Goal: Task Accomplishment & Management: Use online tool/utility

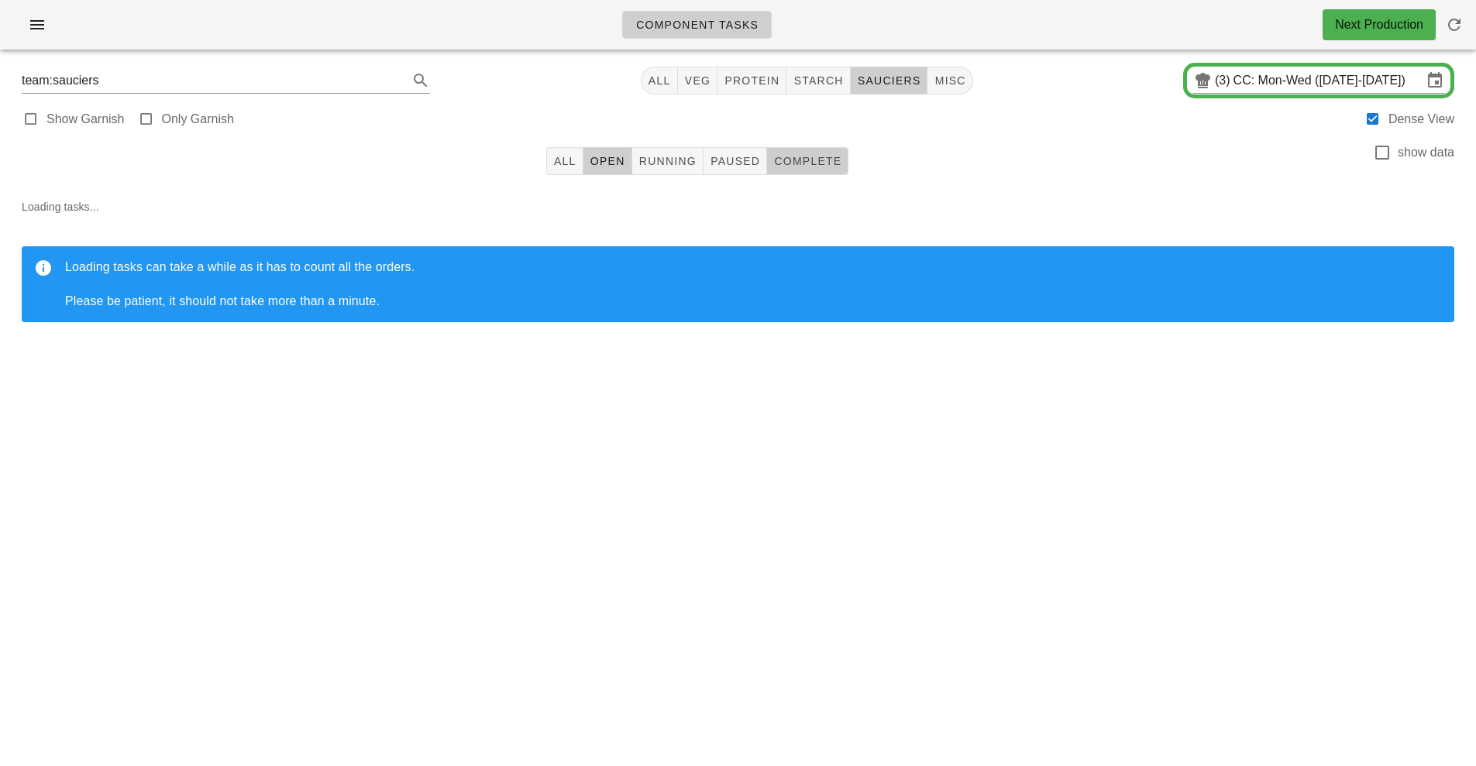
click at [844, 159] on button "Complete" at bounding box center [807, 161] width 81 height 28
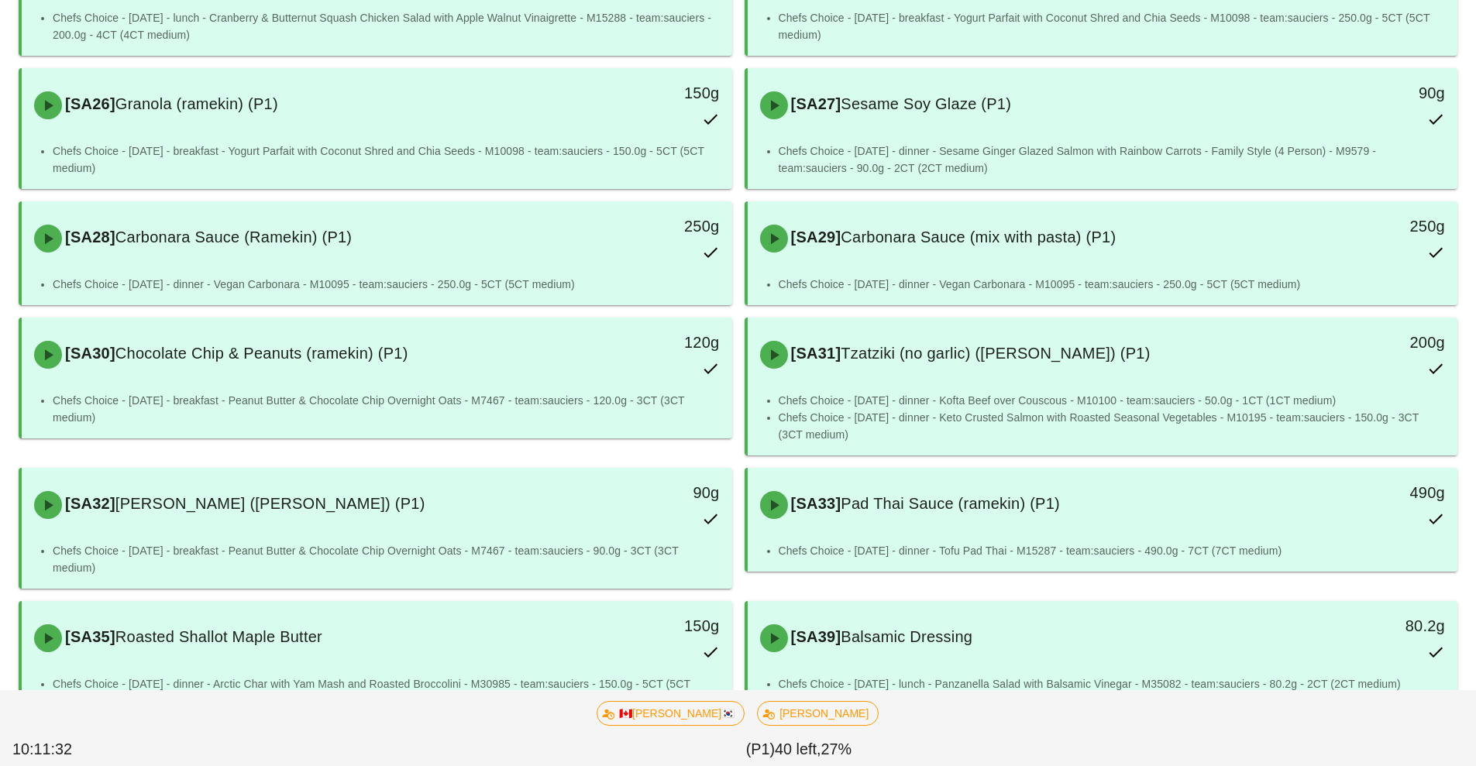
scroll to position [404, 0]
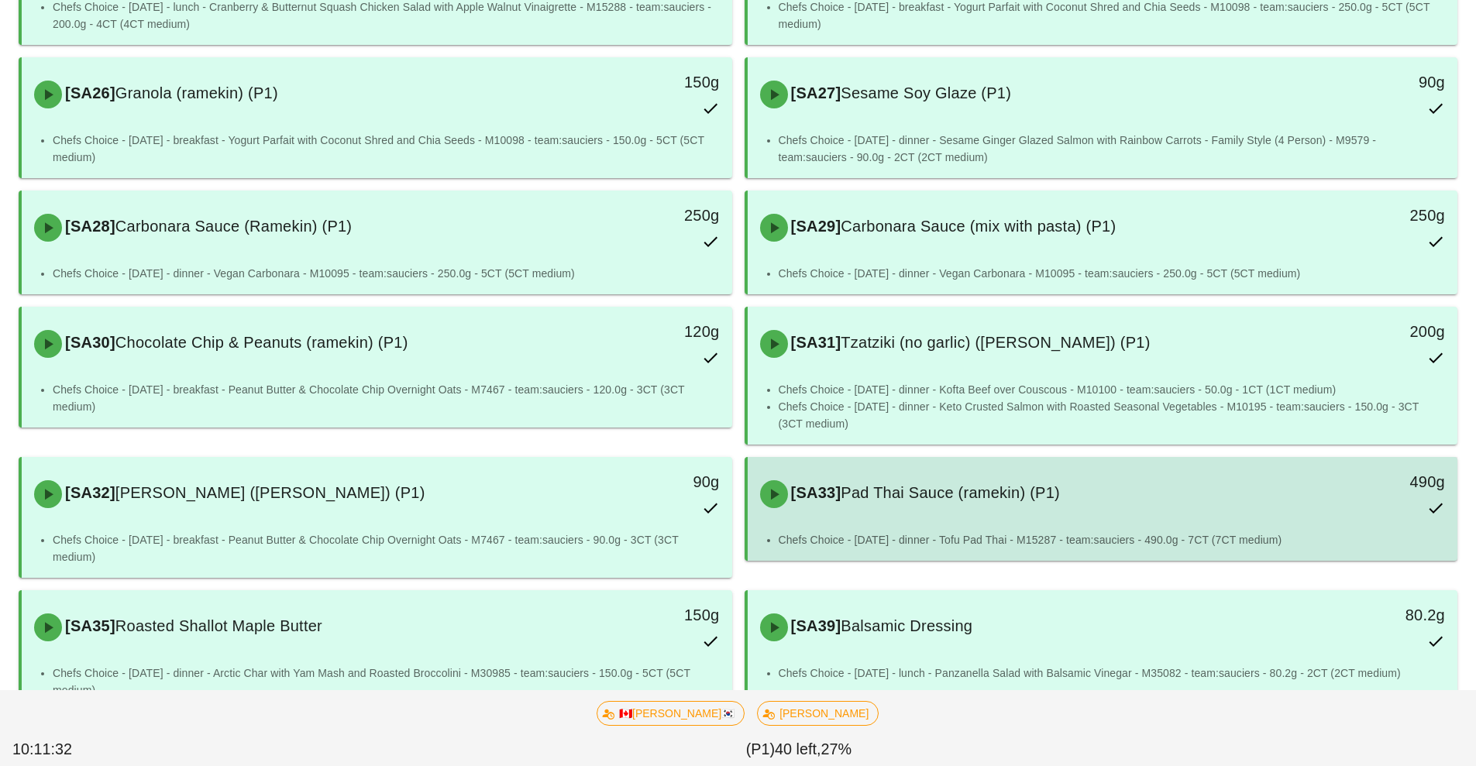
click at [909, 528] on div "[SA33] Pad Thai Sauce (ramekin) (P1) 490g" at bounding box center [1102, 494] width 710 height 74
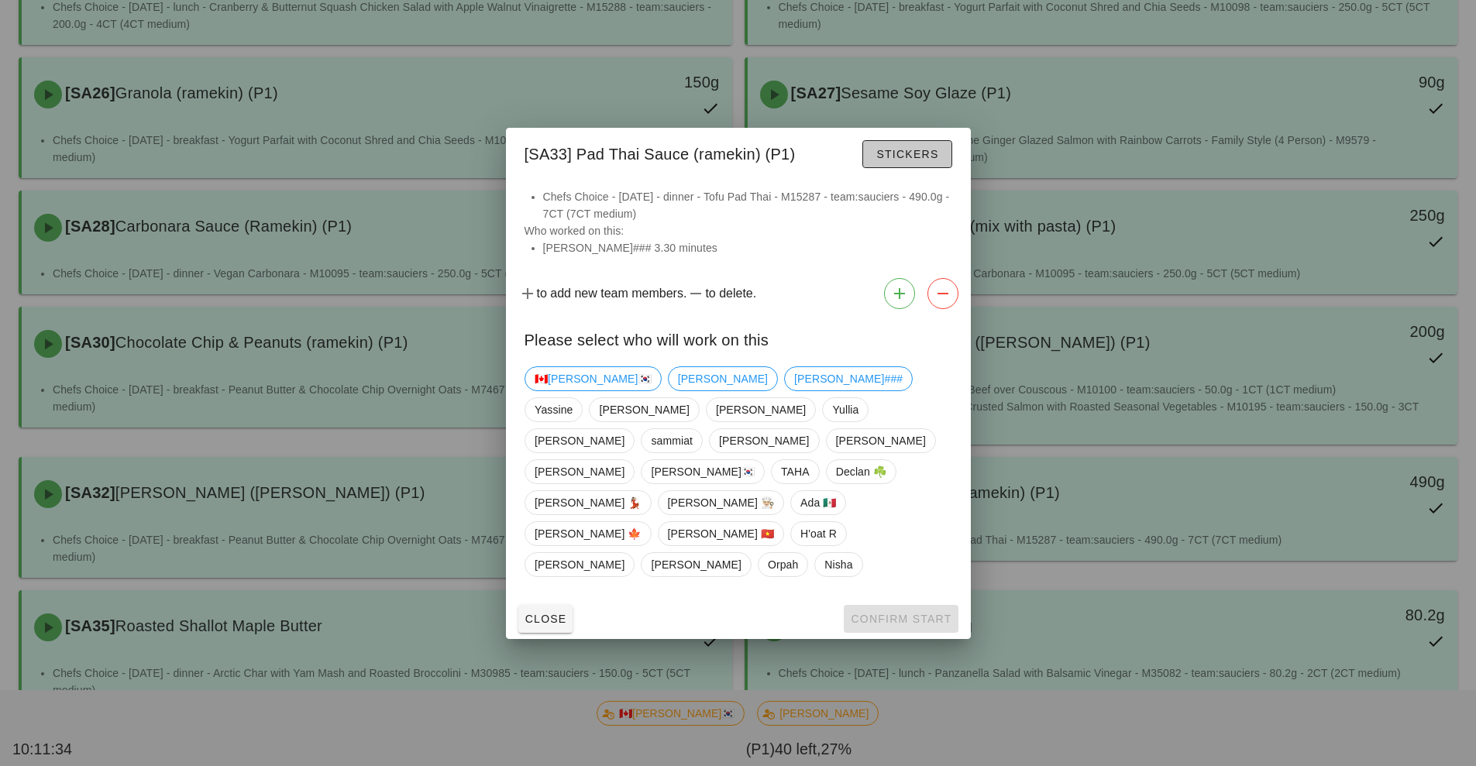
click at [894, 160] on span "Stickers" at bounding box center [906, 154] width 63 height 12
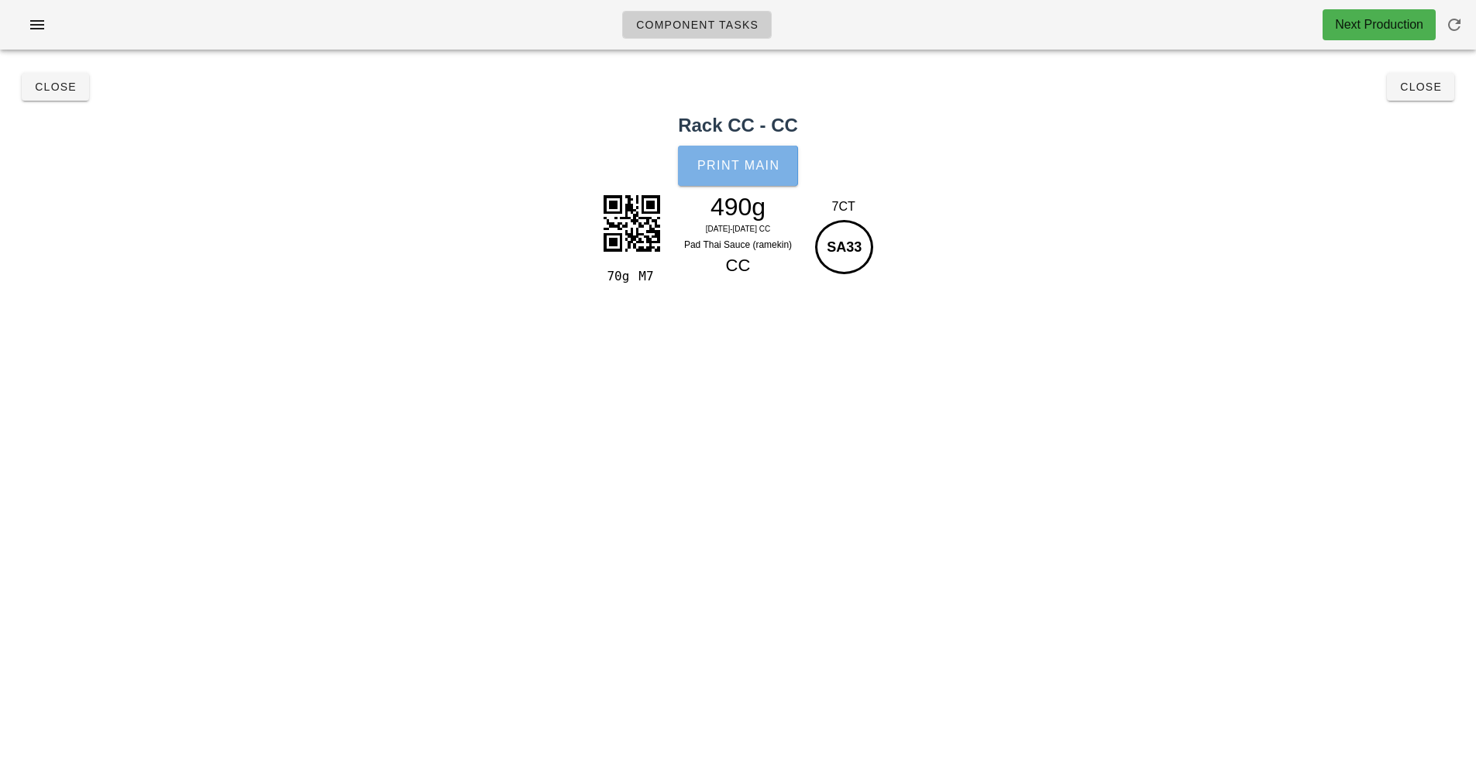
click at [729, 177] on button "Print Main" at bounding box center [737, 166] width 119 height 40
click at [67, 91] on span "Close" at bounding box center [55, 87] width 43 height 12
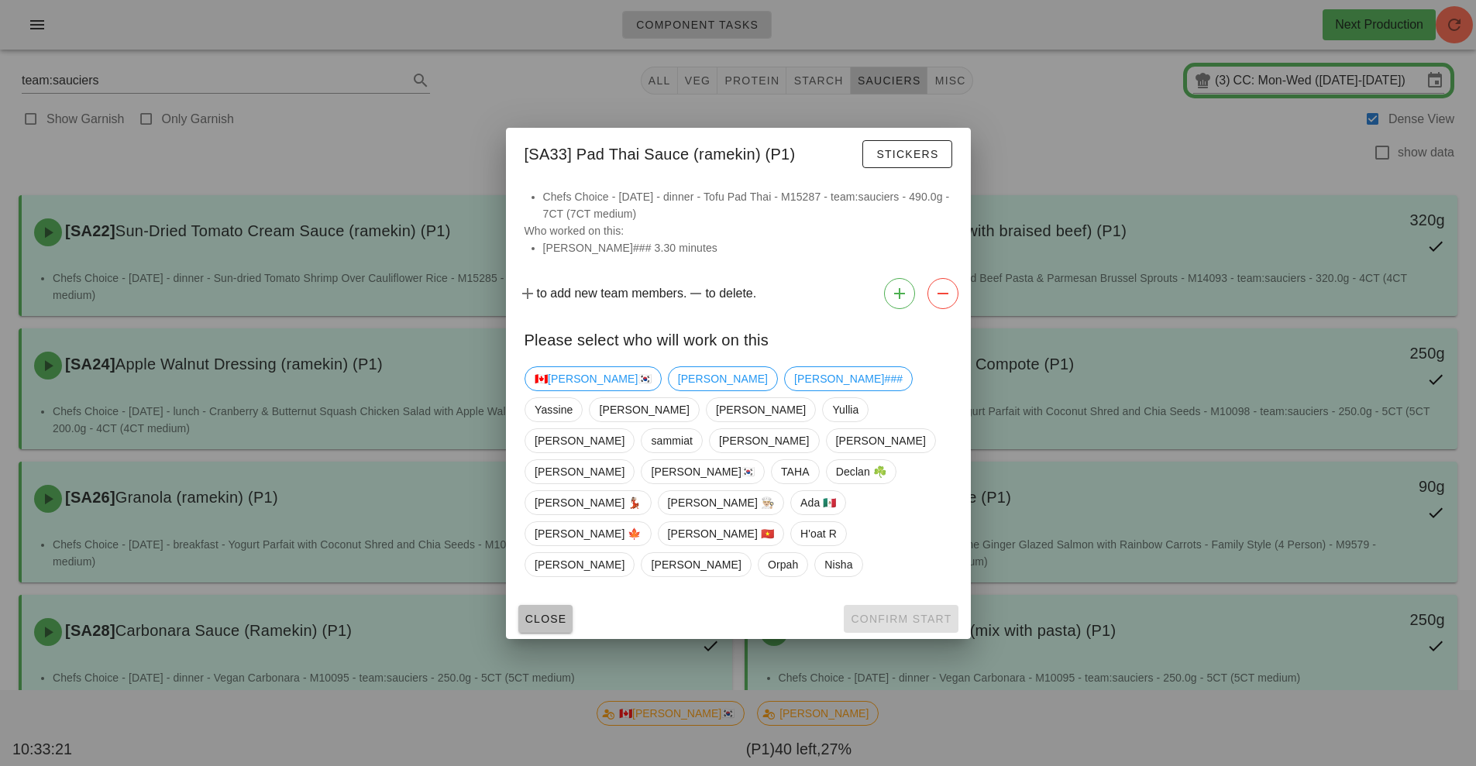
click at [535, 613] on span "Close" at bounding box center [545, 619] width 43 height 12
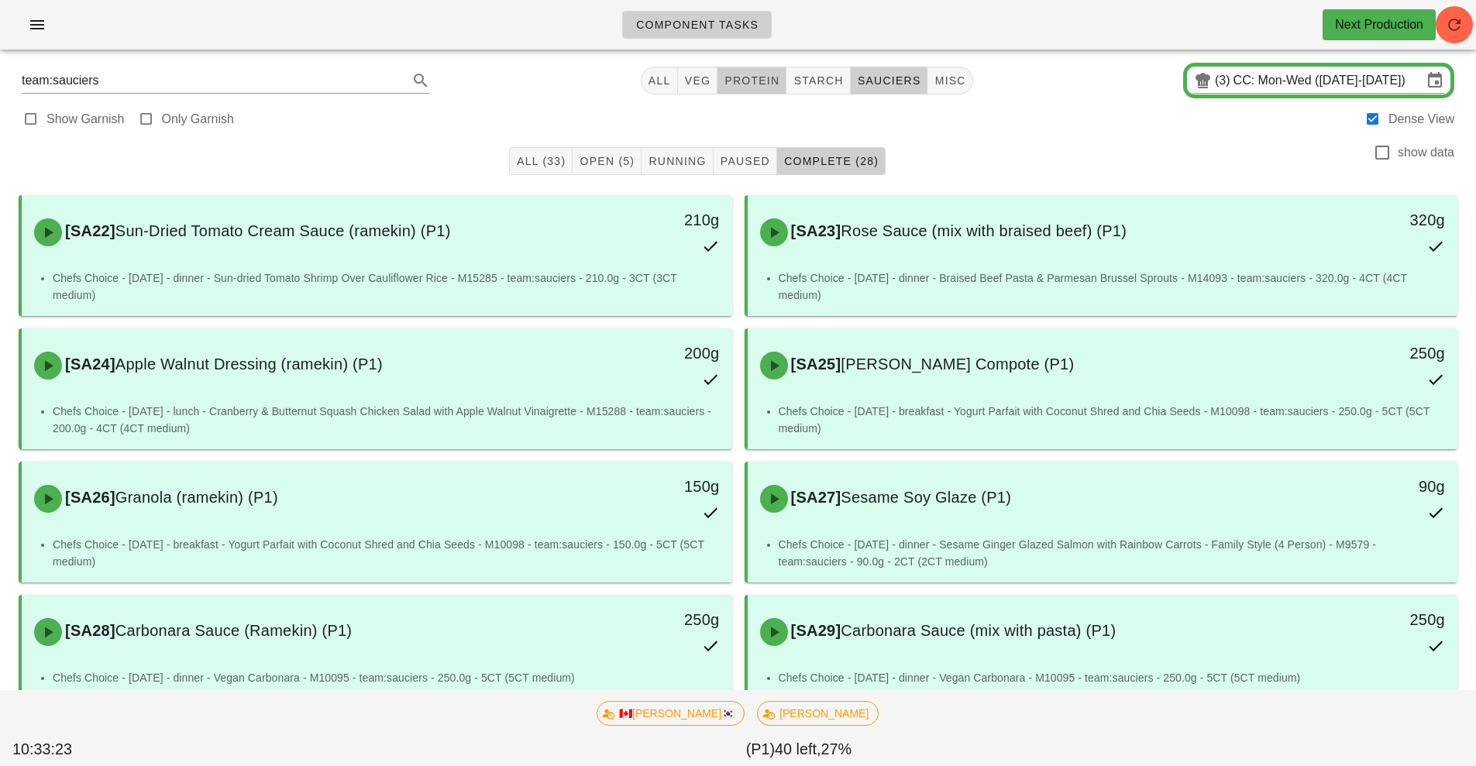
click at [758, 78] on span "protein" at bounding box center [751, 80] width 56 height 12
type input "team:protein"
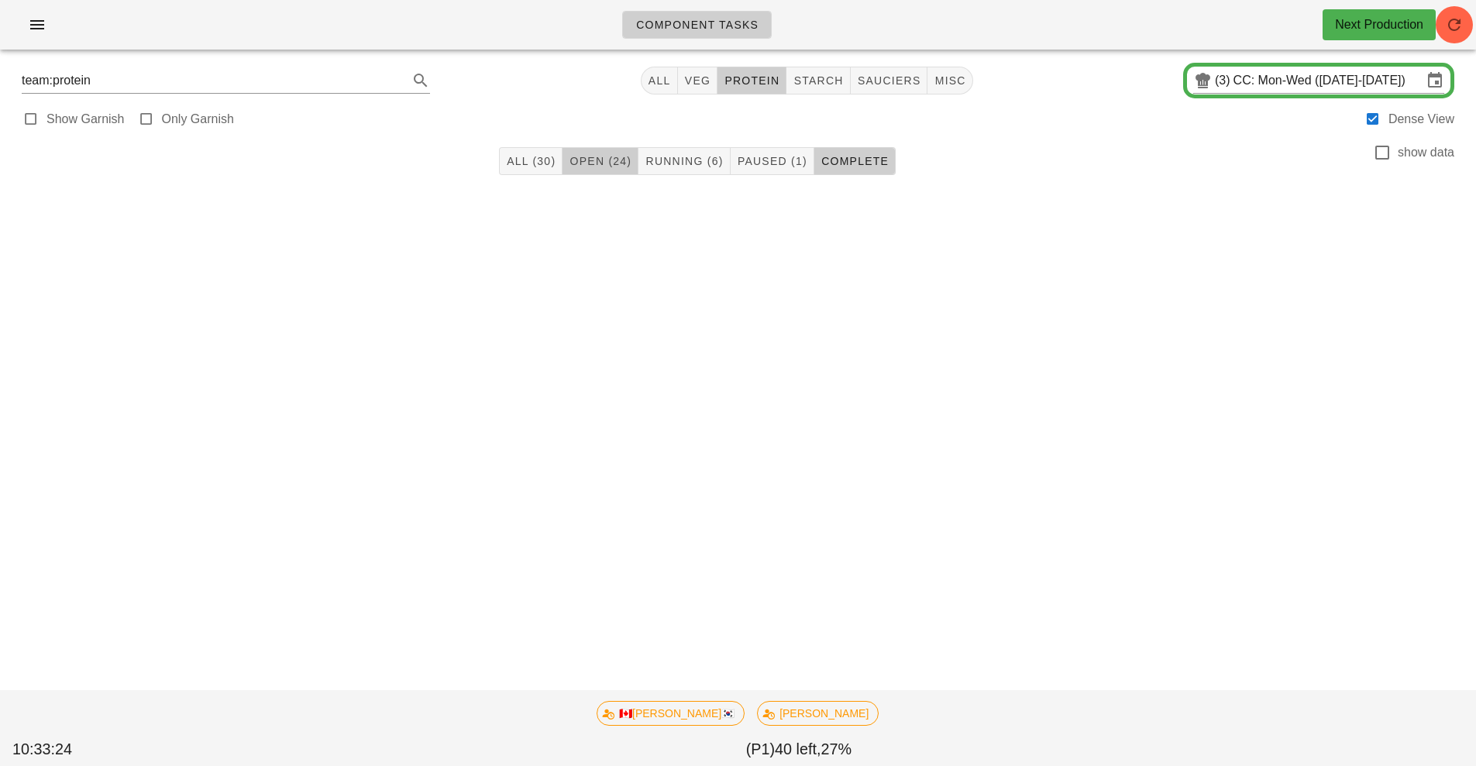
click at [596, 174] on button "Open (24)" at bounding box center [600, 161] width 76 height 28
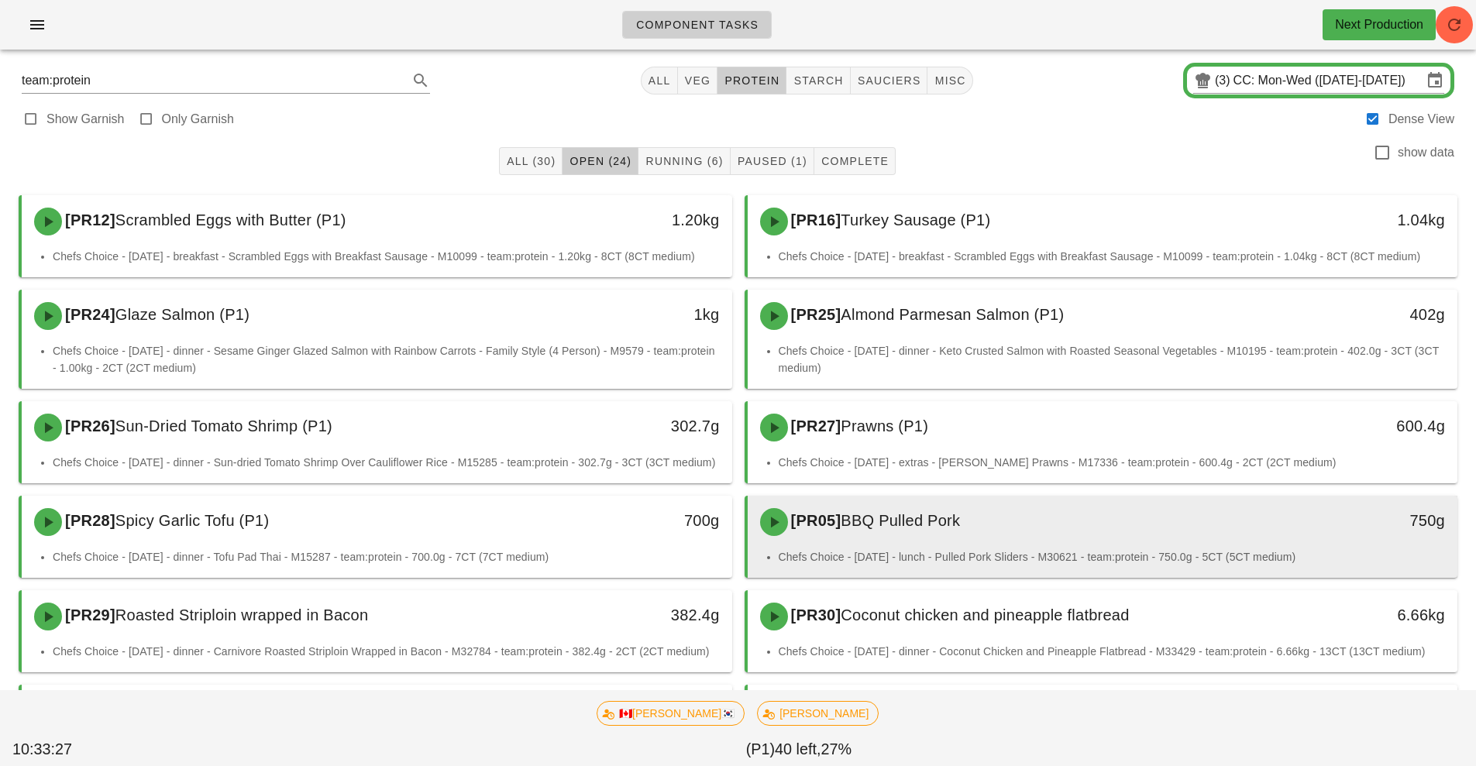
click at [933, 530] on div "[PR05] BBQ Pulled Pork" at bounding box center [1014, 522] width 527 height 46
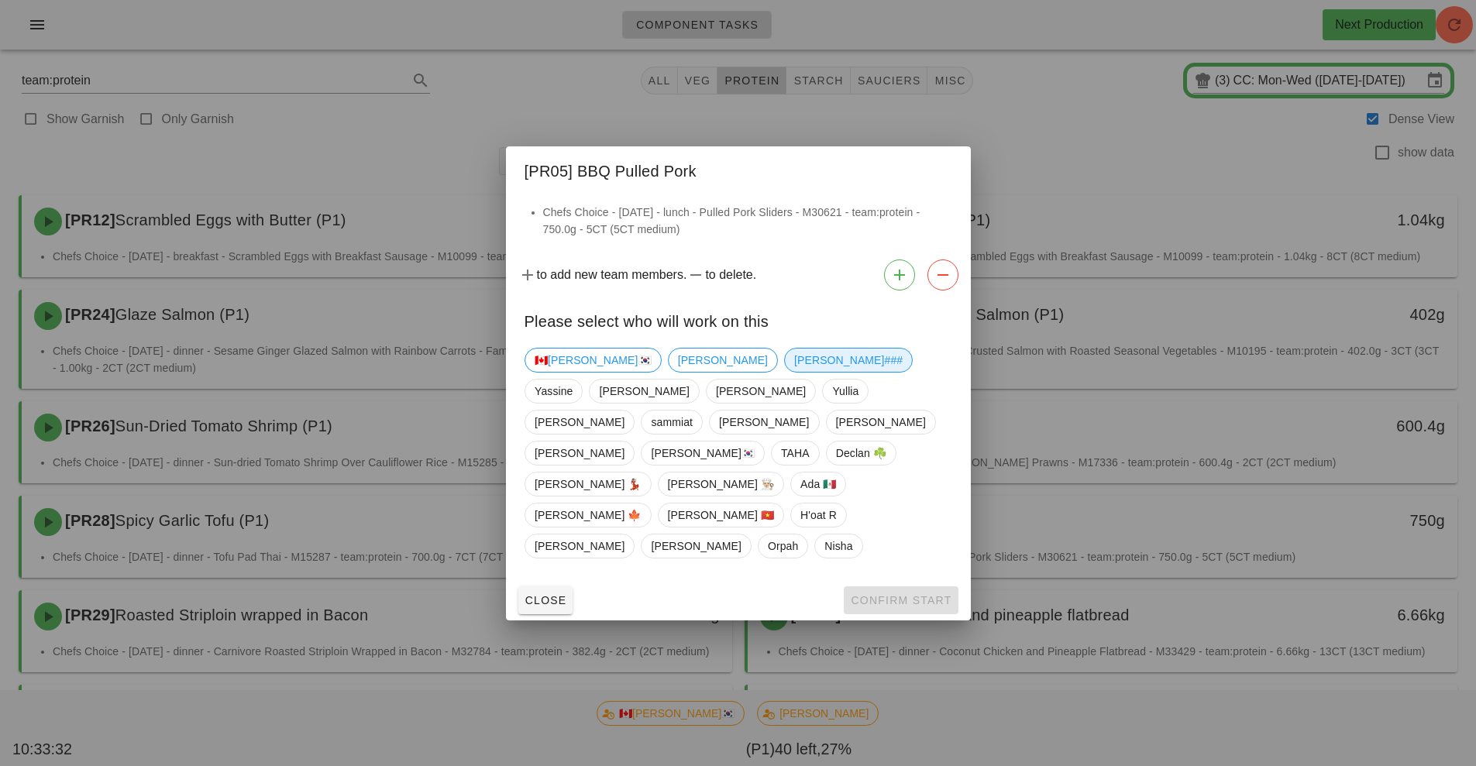
click at [794, 372] on span "[PERSON_NAME]###" at bounding box center [848, 360] width 108 height 23
click at [878, 594] on span "Confirm Start" at bounding box center [900, 600] width 101 height 12
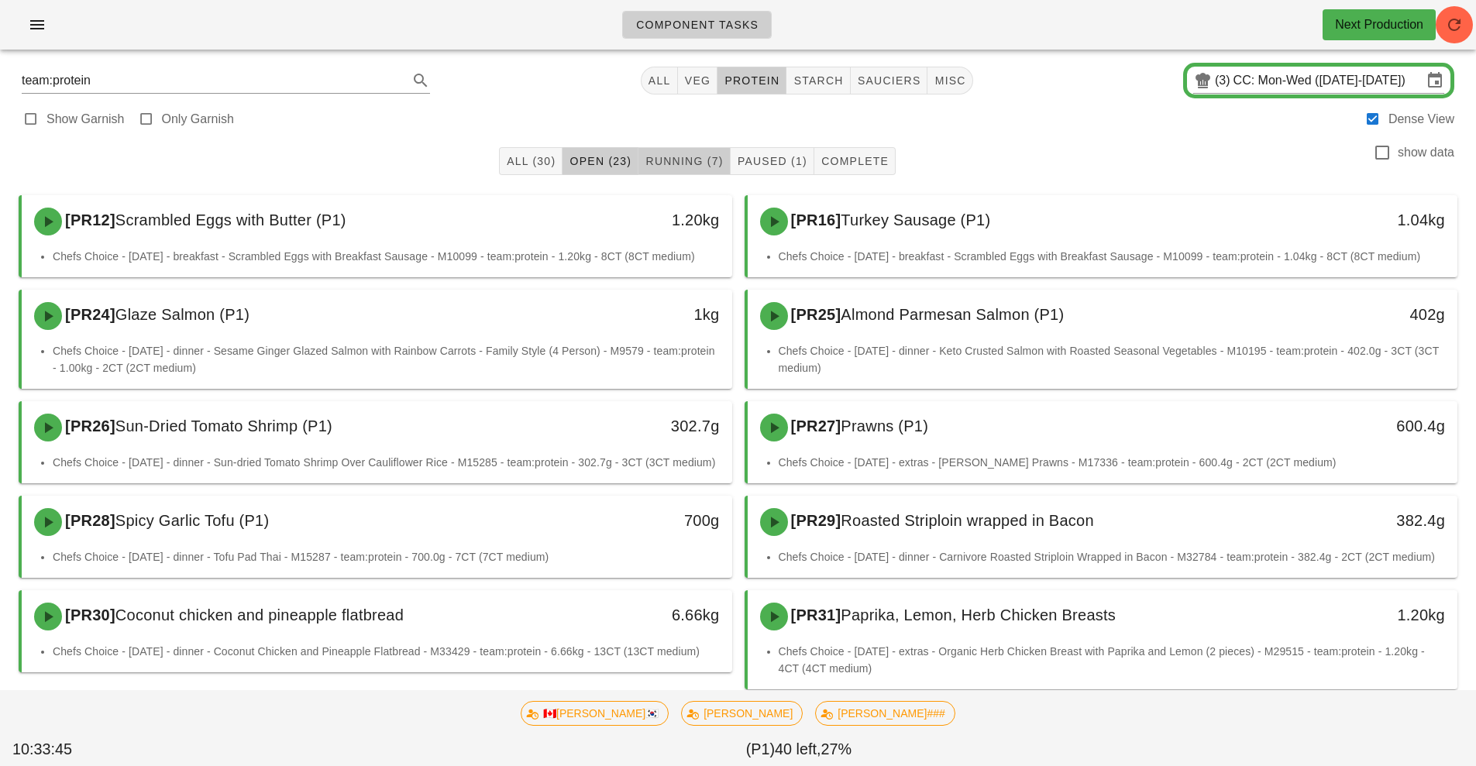
click at [681, 161] on span "Running (7)" at bounding box center [683, 161] width 78 height 12
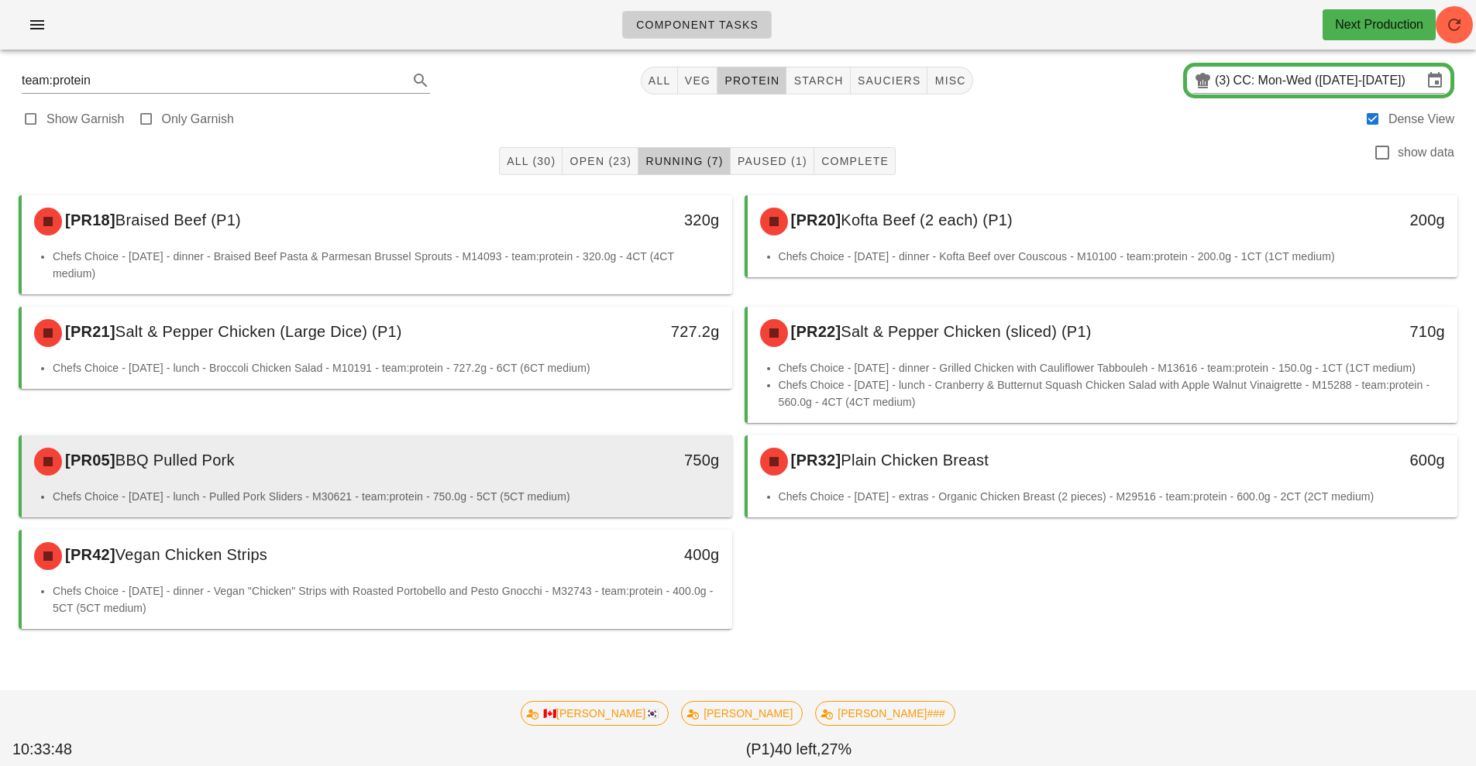
click at [596, 468] on div "750g" at bounding box center [640, 460] width 157 height 25
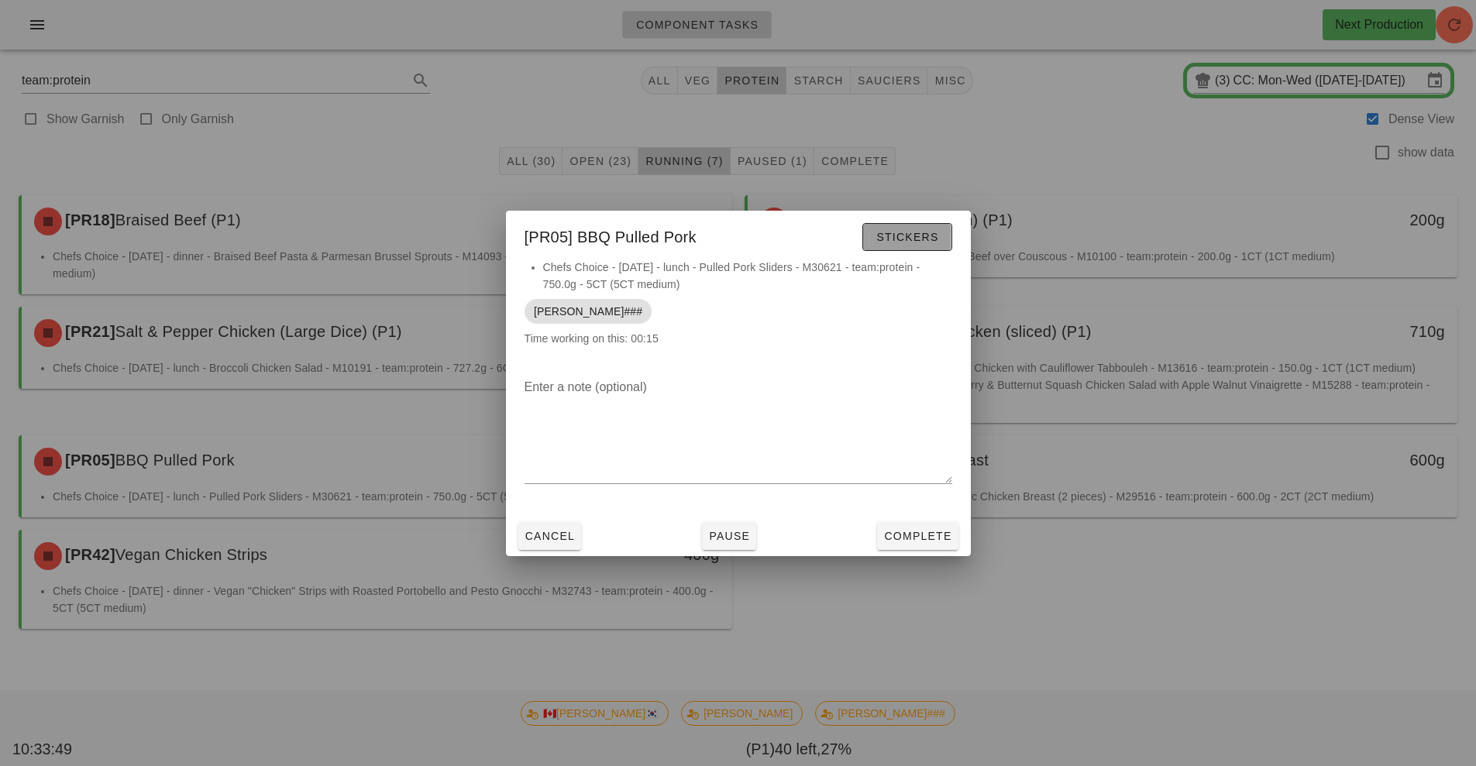
click at [923, 233] on span "Stickers" at bounding box center [906, 237] width 63 height 12
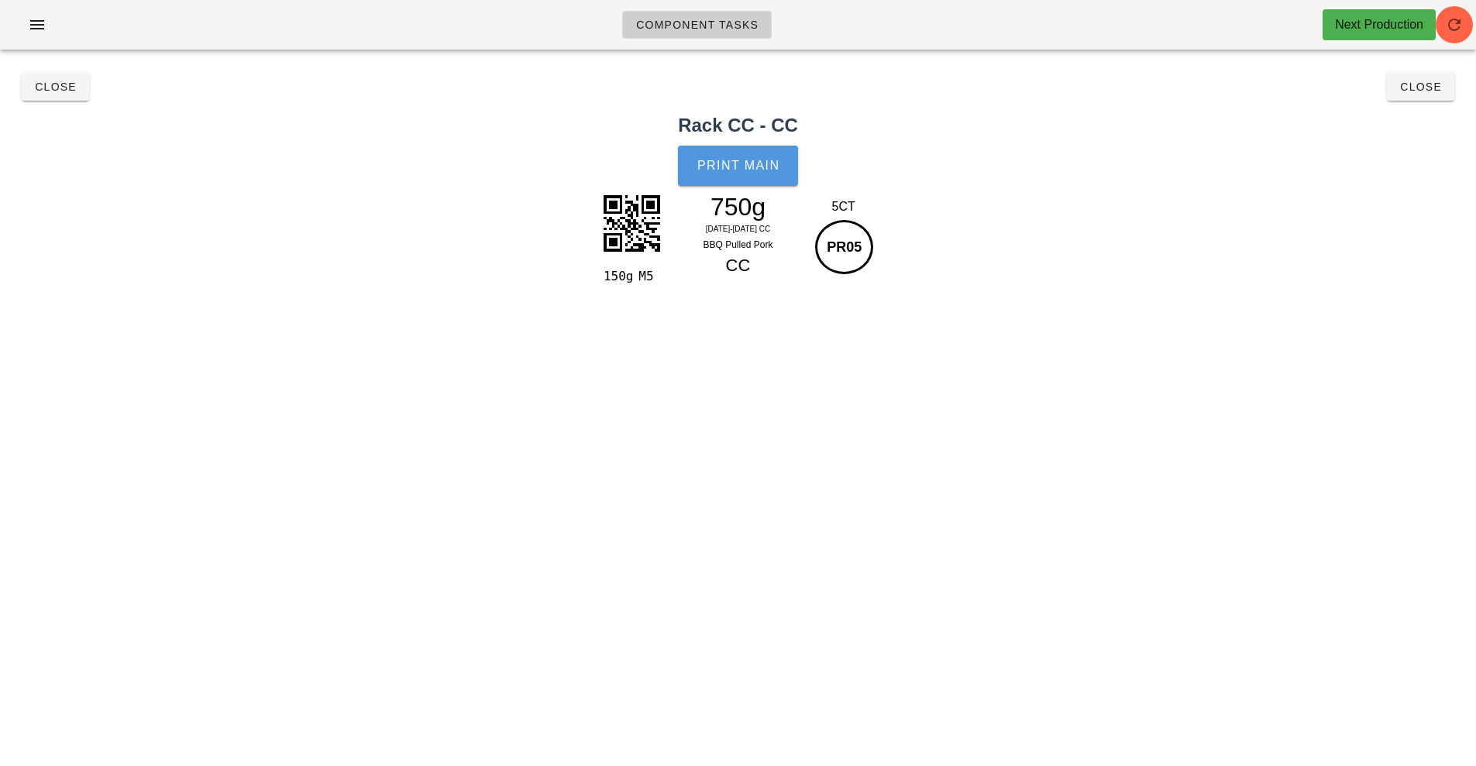
click at [766, 163] on span "Print Main" at bounding box center [738, 166] width 84 height 14
click at [64, 97] on button "Close" at bounding box center [55, 87] width 67 height 28
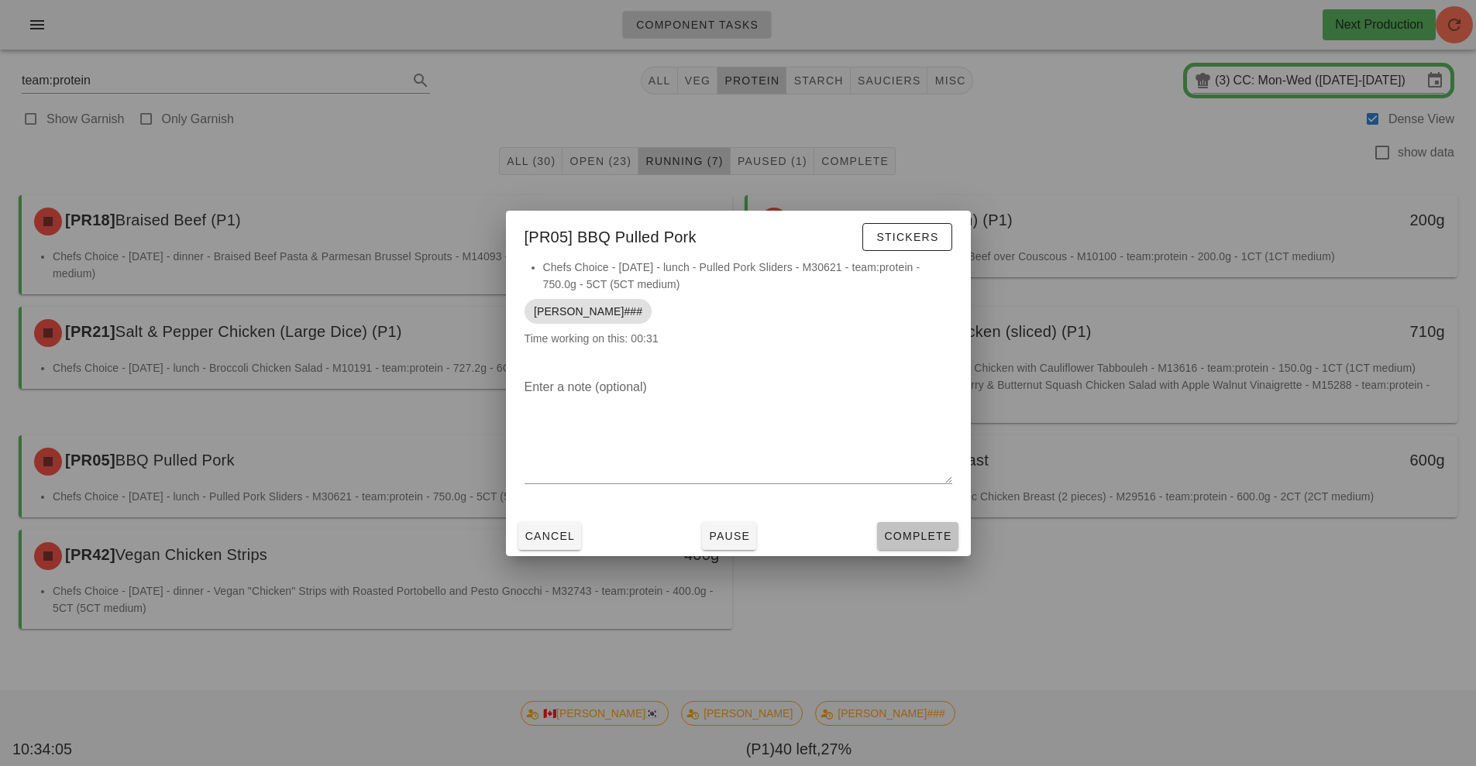
click at [914, 532] on span "Complete" at bounding box center [917, 536] width 68 height 12
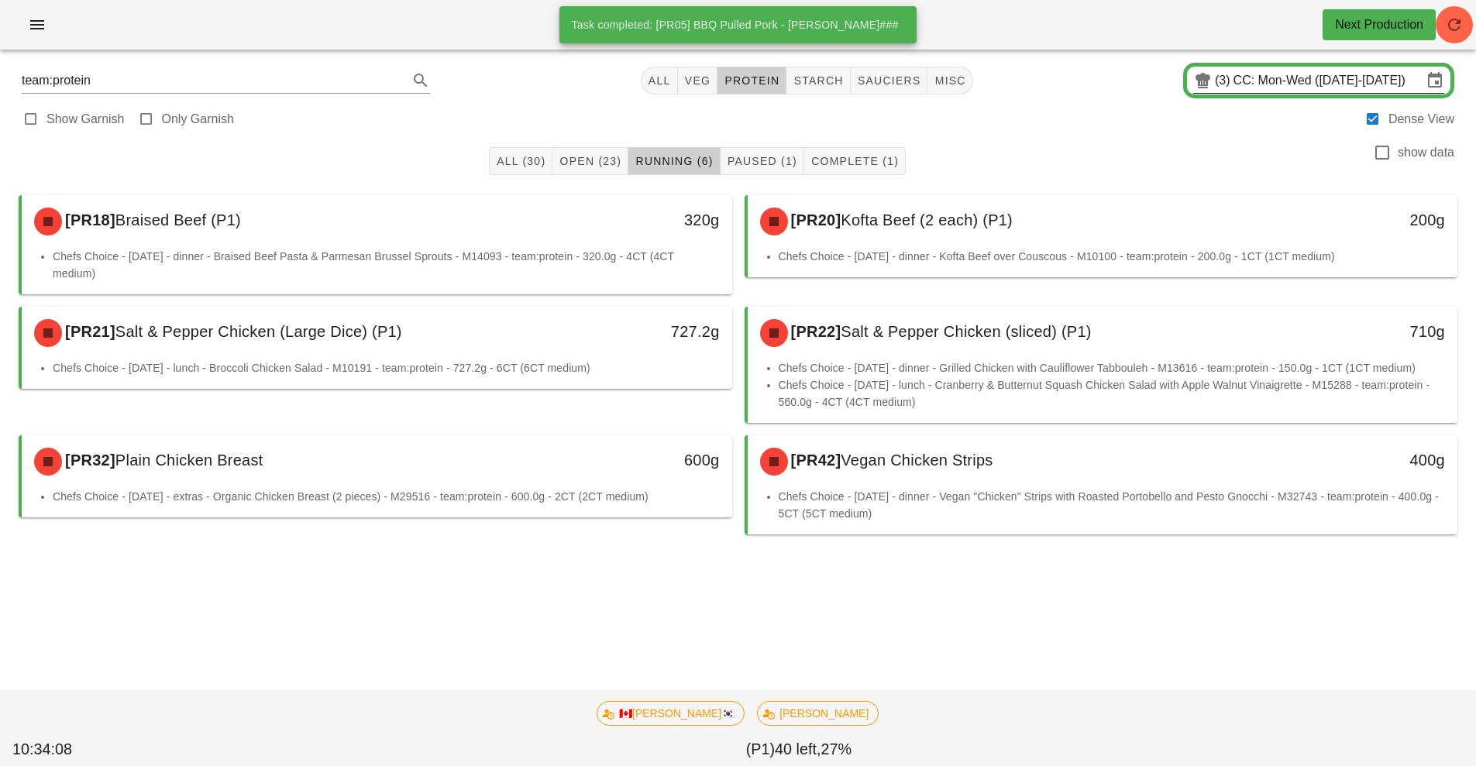
click at [1283, 79] on input "CC: Mon-Wed ([DATE]-[DATE])" at bounding box center [1327, 80] width 189 height 25
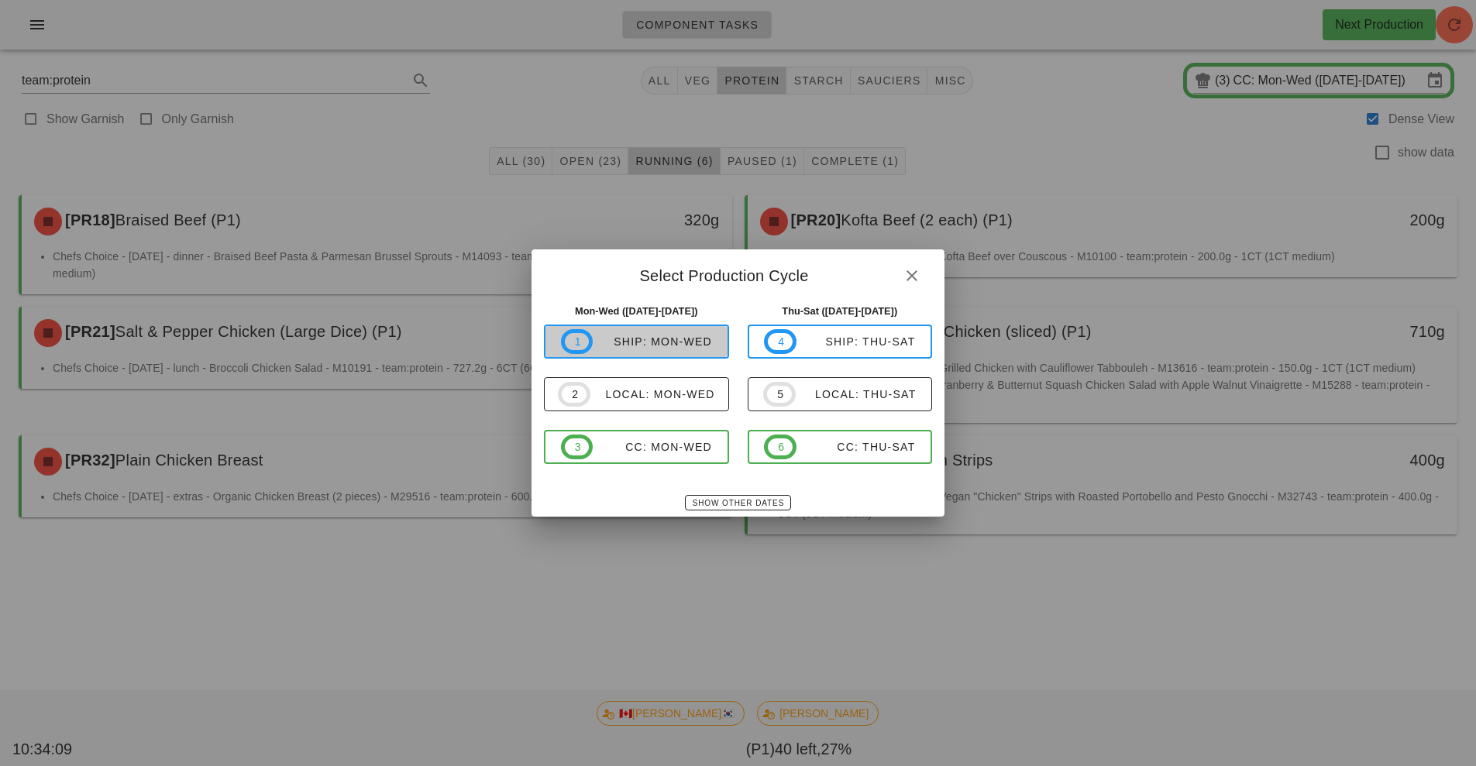
click at [666, 344] on div "ship: Mon-Wed" at bounding box center [652, 341] width 119 height 12
type input "ship: Mon-Wed ([DATE]-[DATE])"
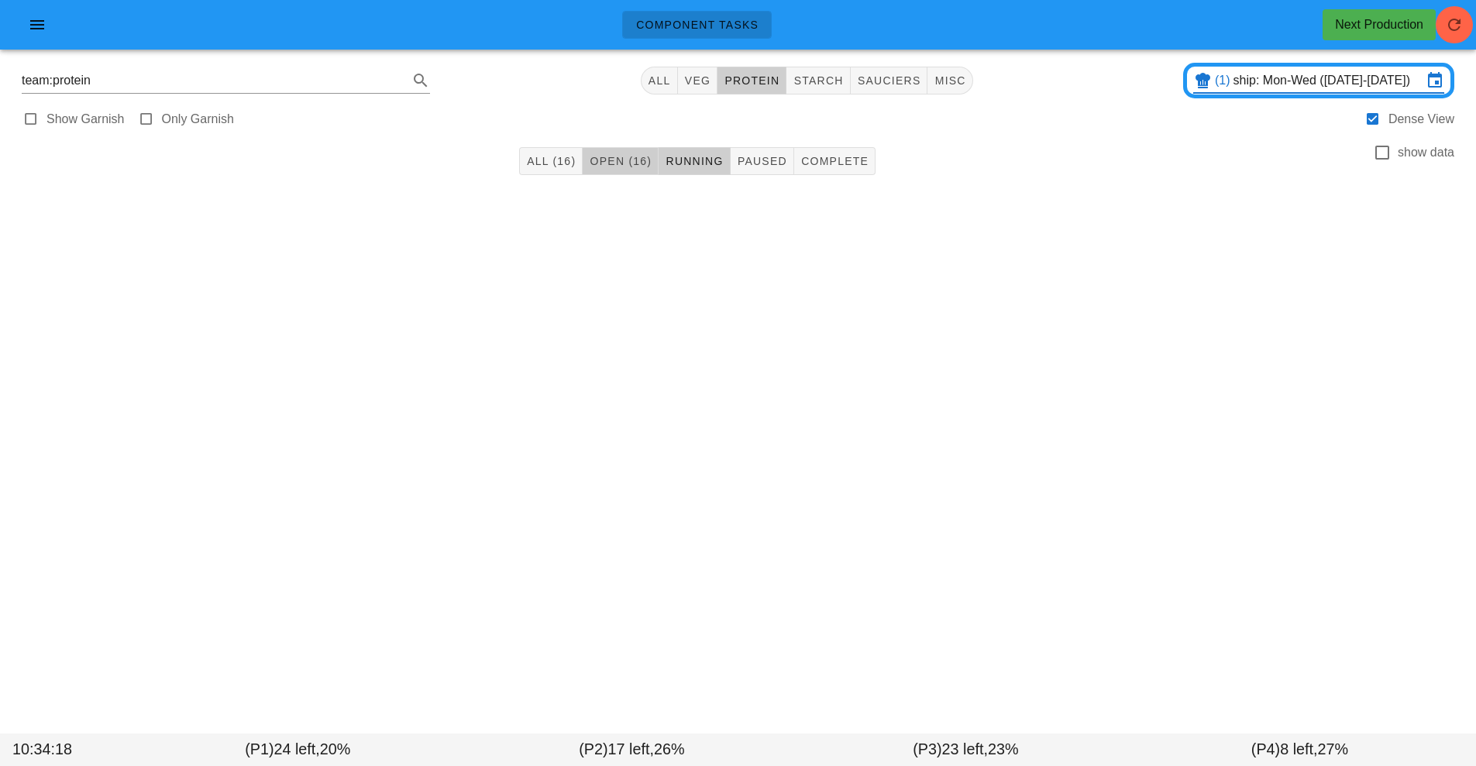
click at [614, 171] on button "Open (16)" at bounding box center [620, 161] width 76 height 28
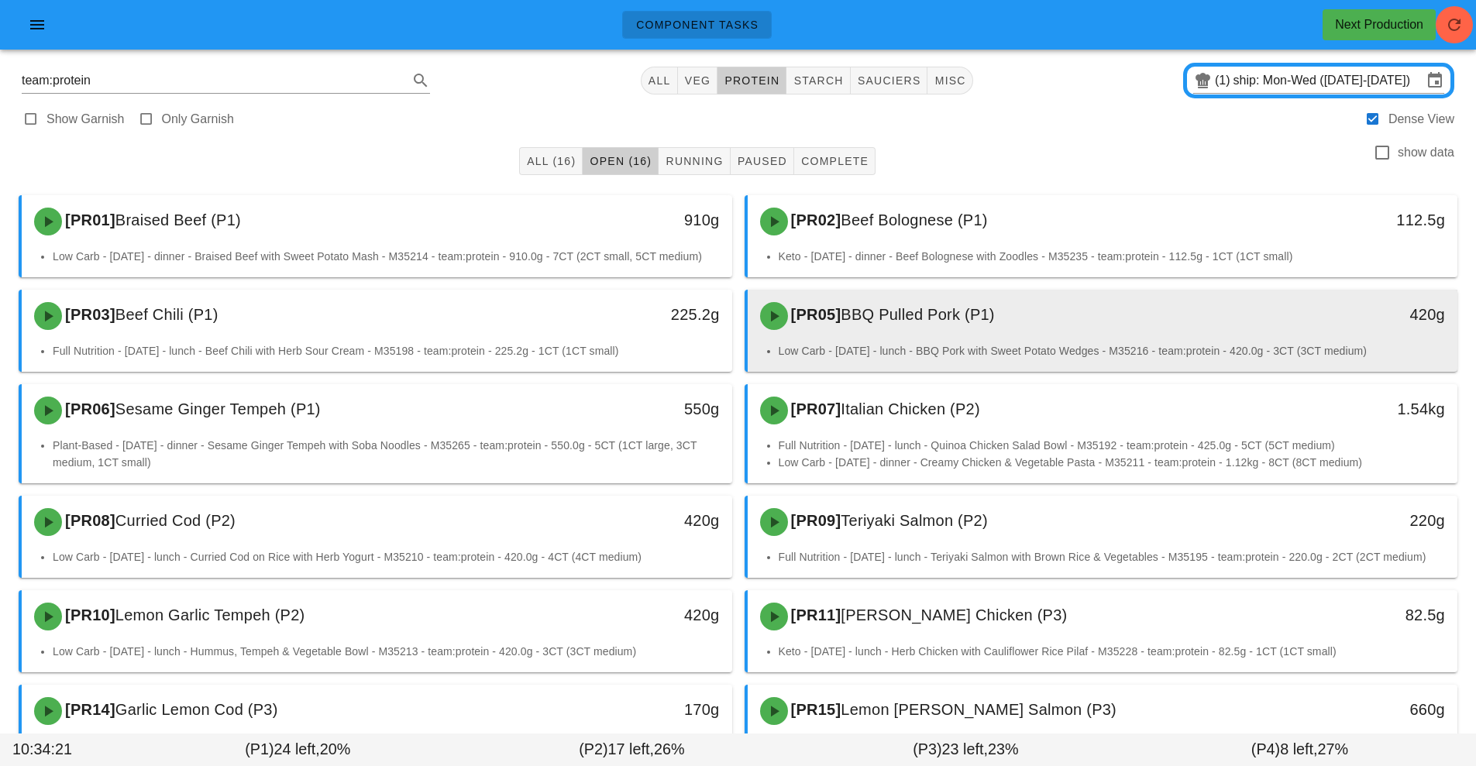
click at [958, 306] on span "BBQ Pulled Pork (P1)" at bounding box center [916, 314] width 153 height 17
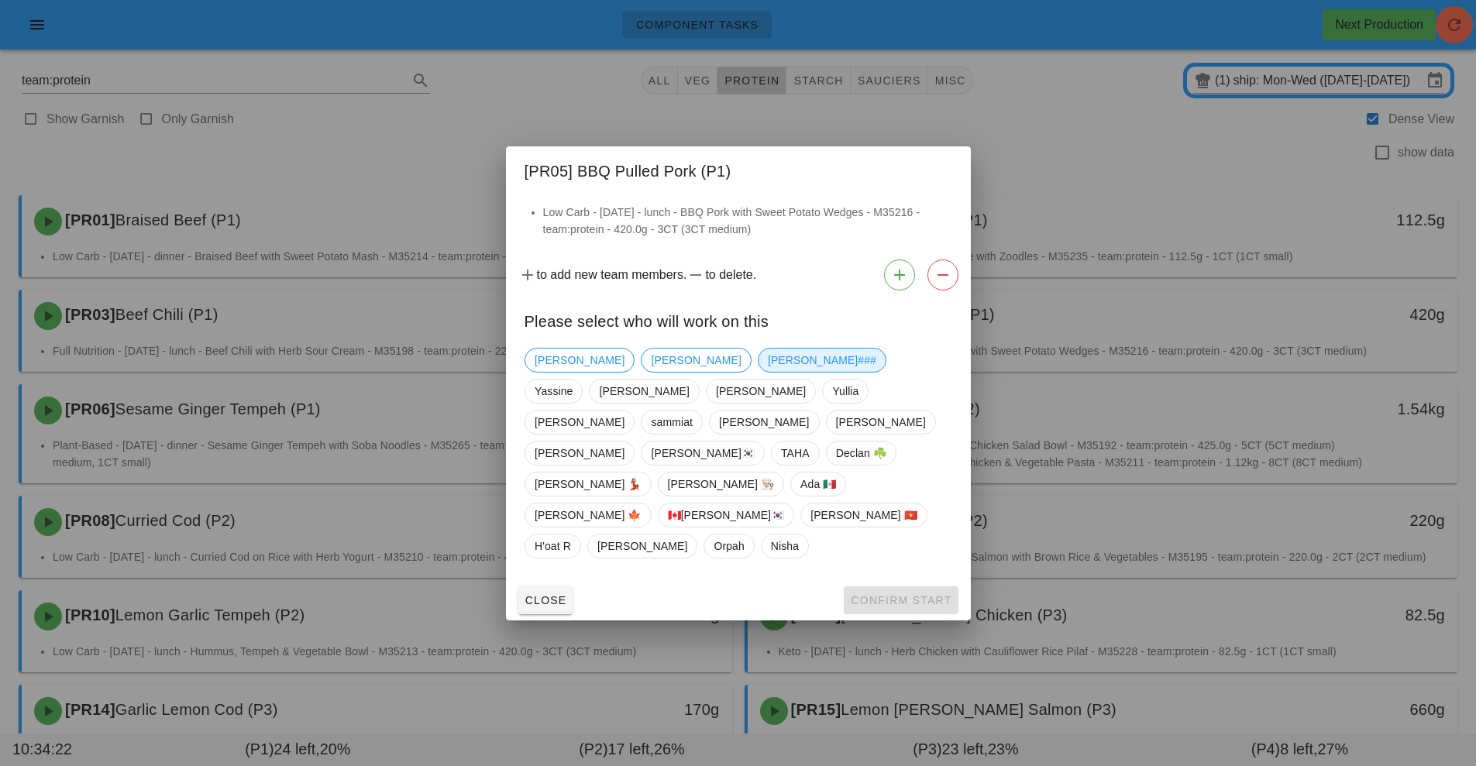
click at [767, 372] on span "[PERSON_NAME]###" at bounding box center [821, 360] width 108 height 23
click at [894, 594] on span "Confirm Start" at bounding box center [900, 600] width 101 height 12
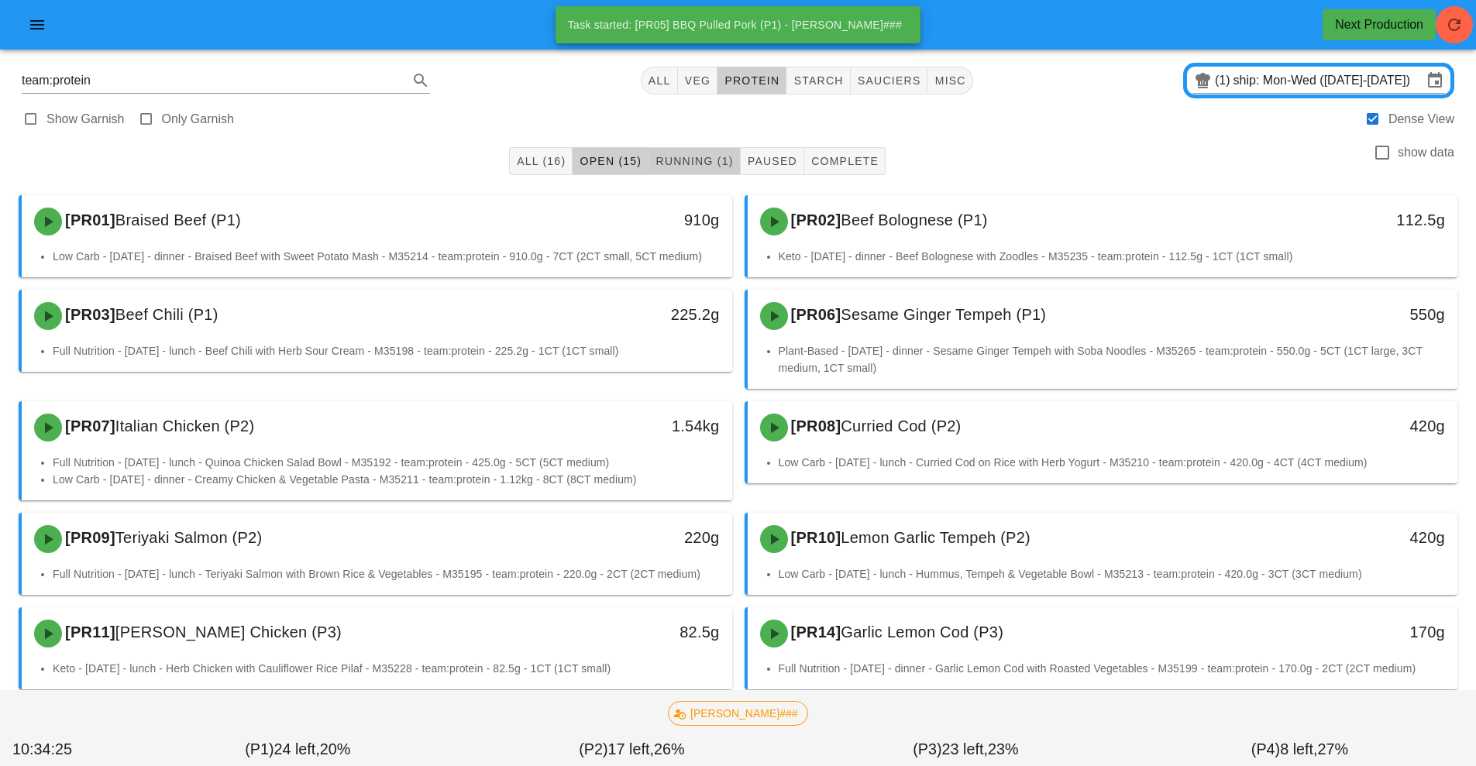
click at [690, 163] on span "Running (1)" at bounding box center [694, 161] width 78 height 12
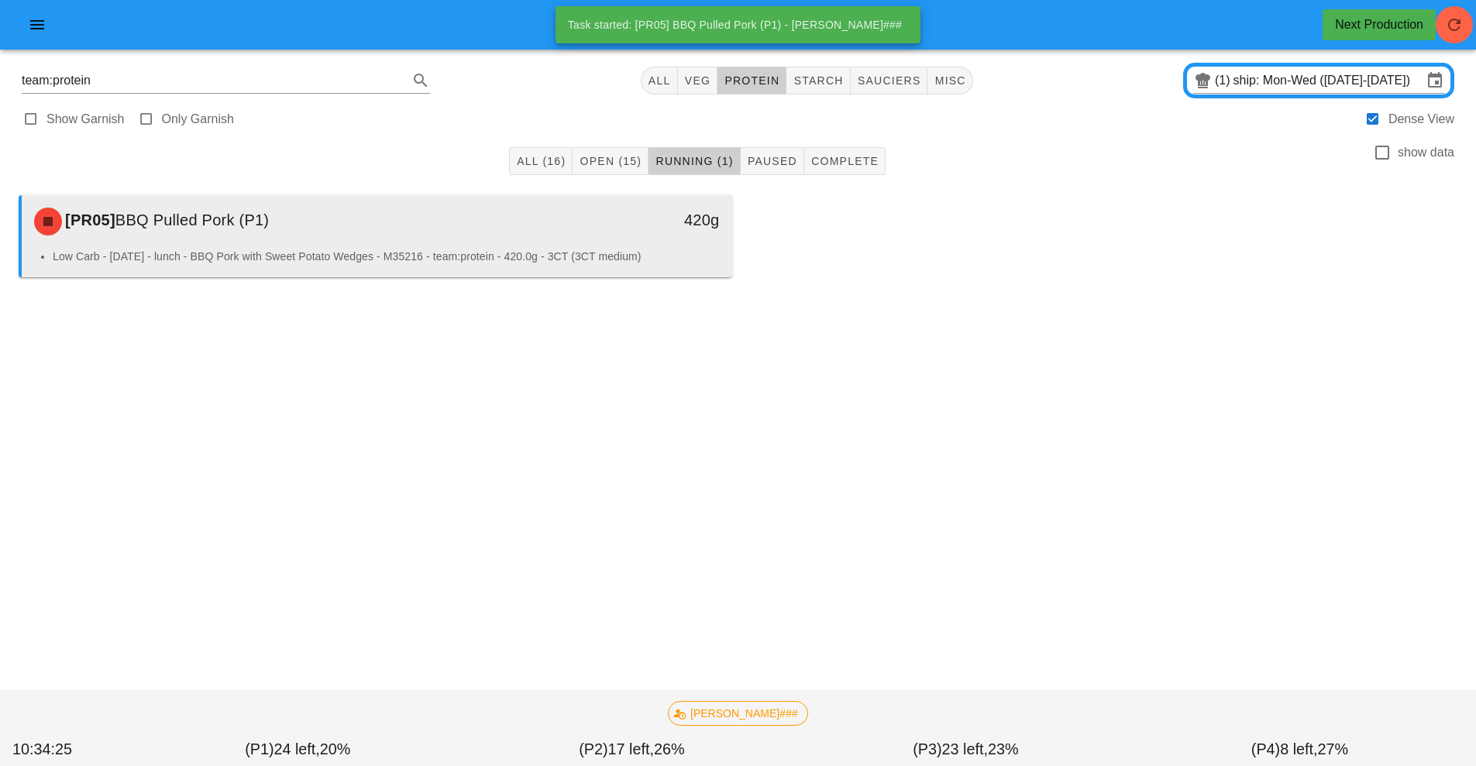
click at [642, 258] on li "Low Carb - [DATE] - lunch - BBQ Pork with Sweet Potato Wedges - M35216 - team:p…" at bounding box center [386, 256] width 667 height 17
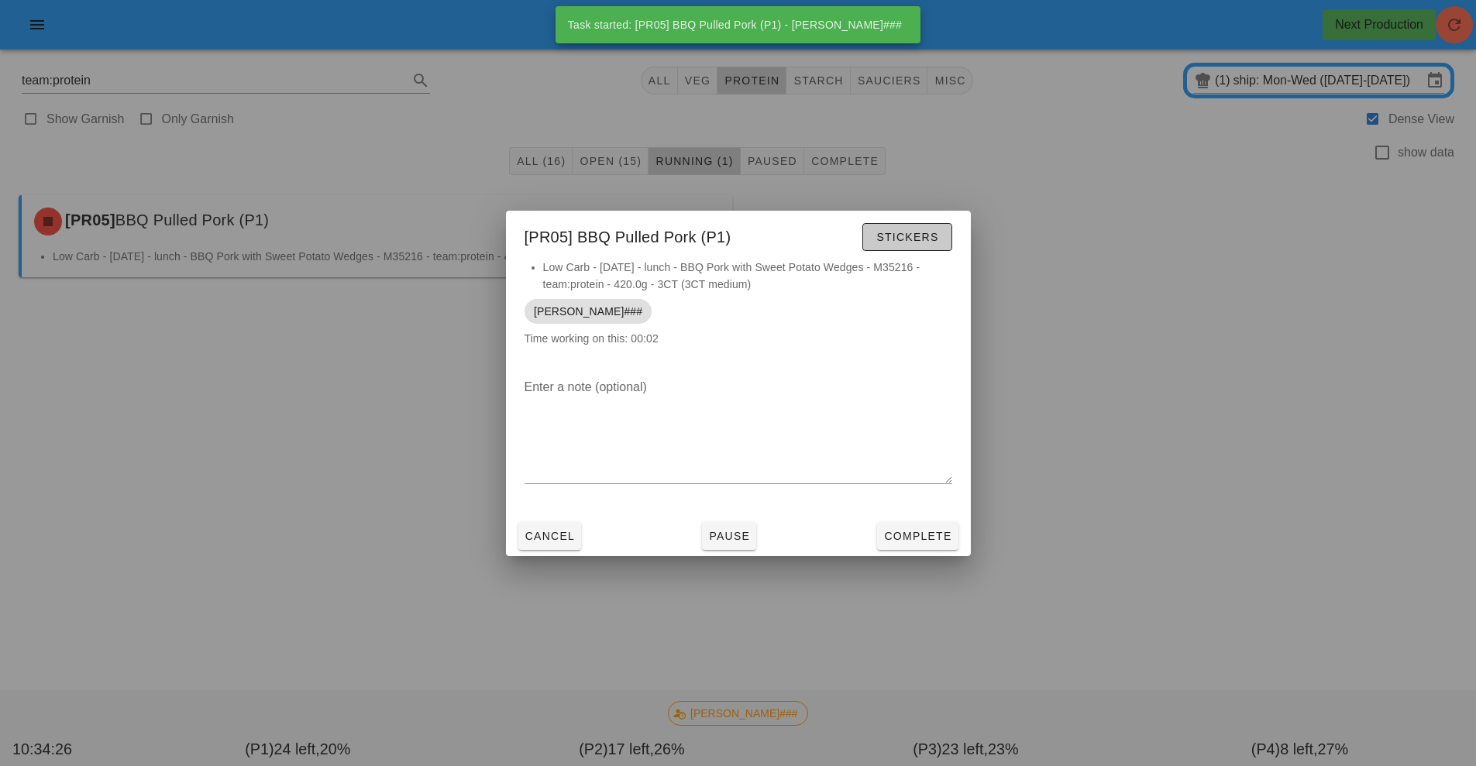
click at [917, 232] on span "Stickers" at bounding box center [906, 237] width 63 height 12
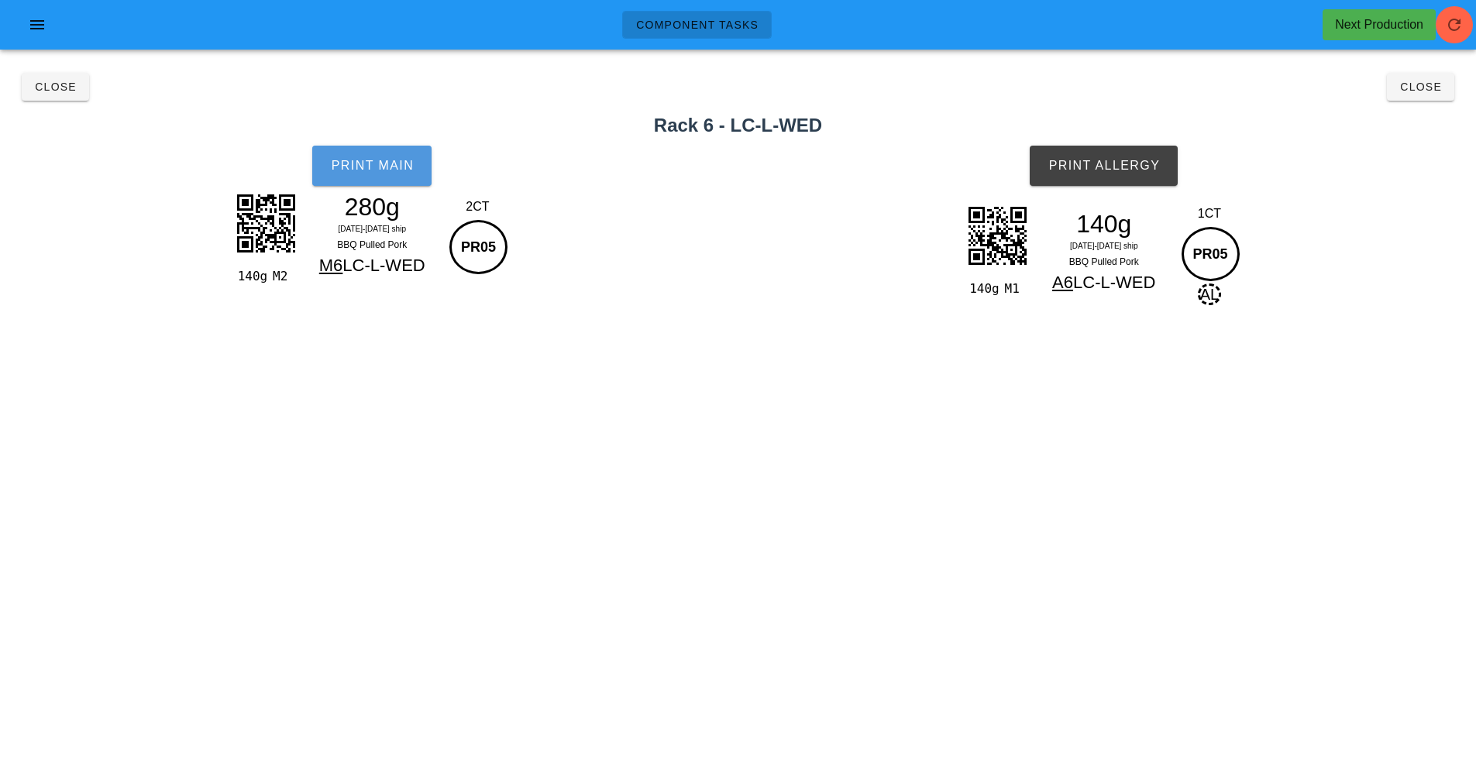
click at [379, 175] on button "Print Main" at bounding box center [371, 166] width 119 height 40
click at [1114, 184] on button "Print Allergy" at bounding box center [1103, 166] width 148 height 40
click at [50, 88] on span "Close" at bounding box center [55, 87] width 43 height 12
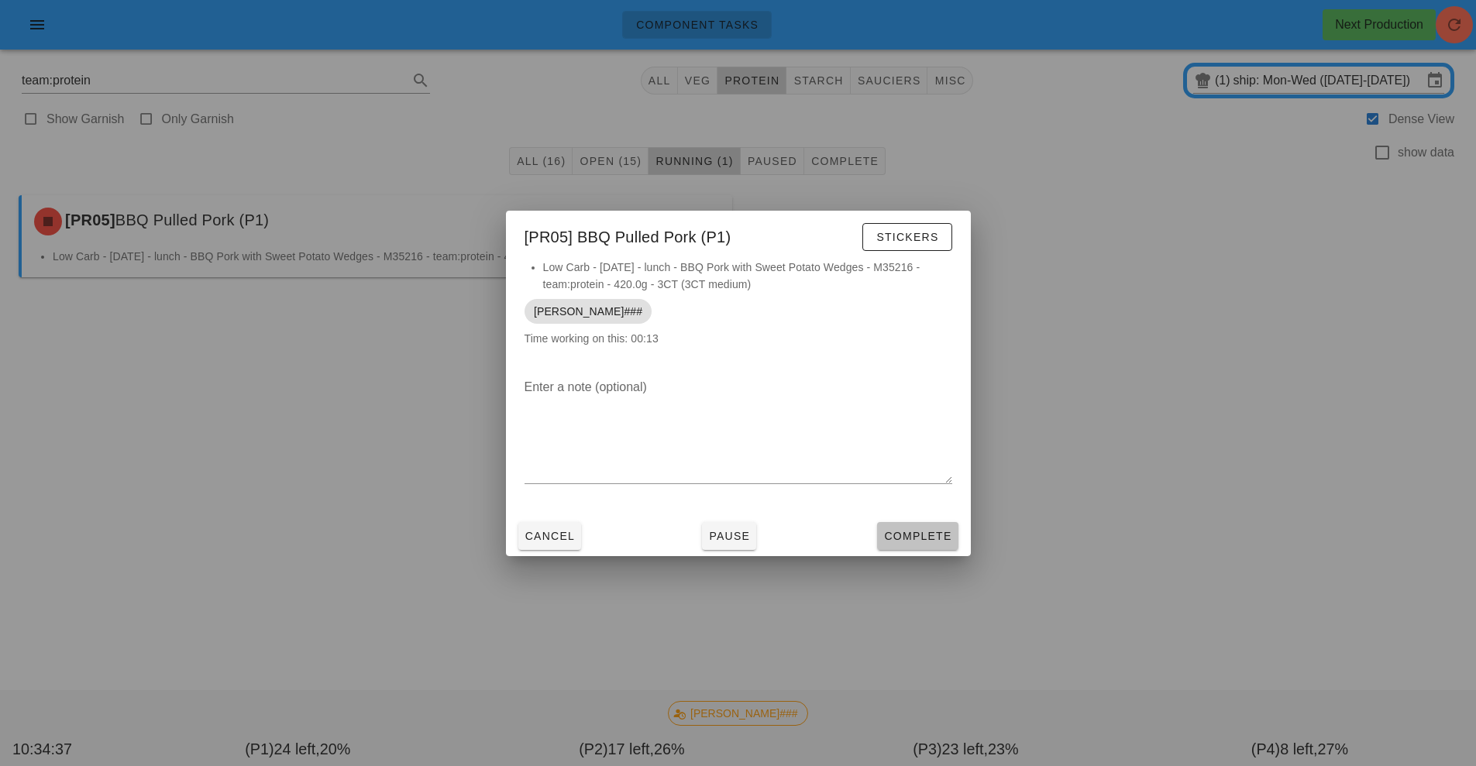
click at [923, 530] on span "Complete" at bounding box center [917, 536] width 68 height 12
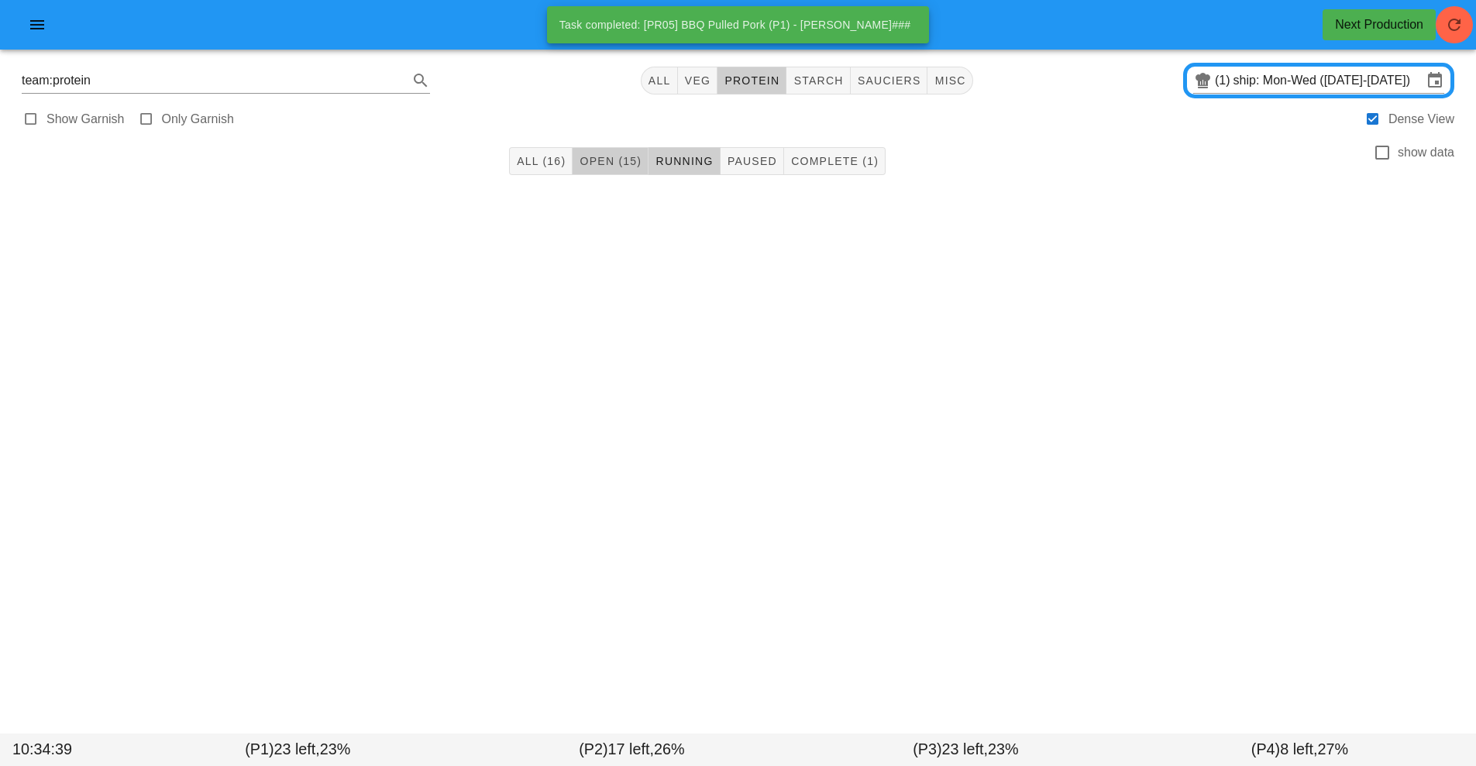
click at [600, 160] on span "Open (15)" at bounding box center [610, 161] width 63 height 12
